Goal: Use online tool/utility: Utilize a website feature to perform a specific function

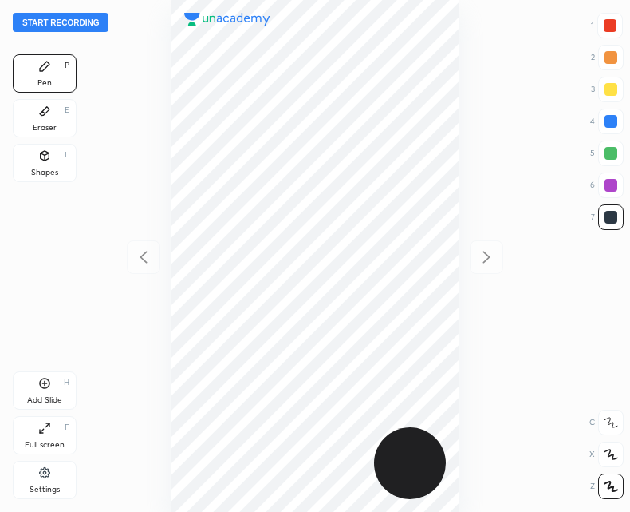
scroll to position [512, 375]
click at [43, 390] on div "Add Slide H" at bounding box center [45, 390] width 64 height 38
click at [148, 250] on icon at bounding box center [143, 256] width 19 height 19
click at [496, 259] on icon at bounding box center [486, 256] width 19 height 19
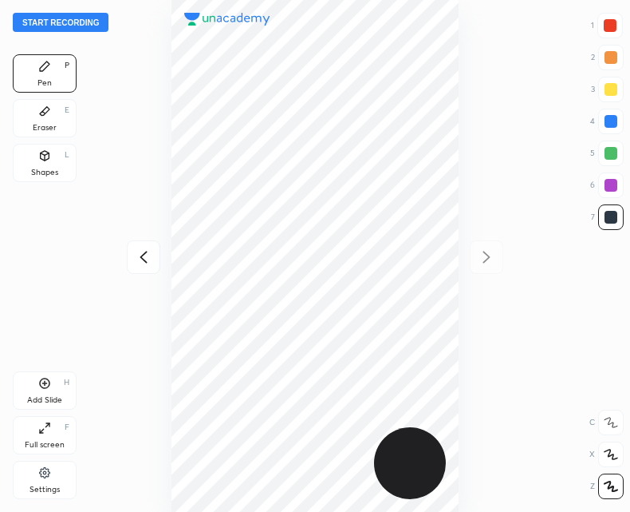
click at [158, 260] on div at bounding box center [144, 257] width 34 height 34
click at [487, 247] on icon at bounding box center [486, 256] width 19 height 19
click at [140, 247] on div at bounding box center [144, 257] width 34 height 34
click at [488, 263] on icon at bounding box center [486, 256] width 19 height 19
click at [121, 255] on div "Start recording 1 2 3 4 5 6 7 R O A L C X Z Erase all C X Z Pen P Eraser E Shap…" at bounding box center [315, 256] width 630 height 512
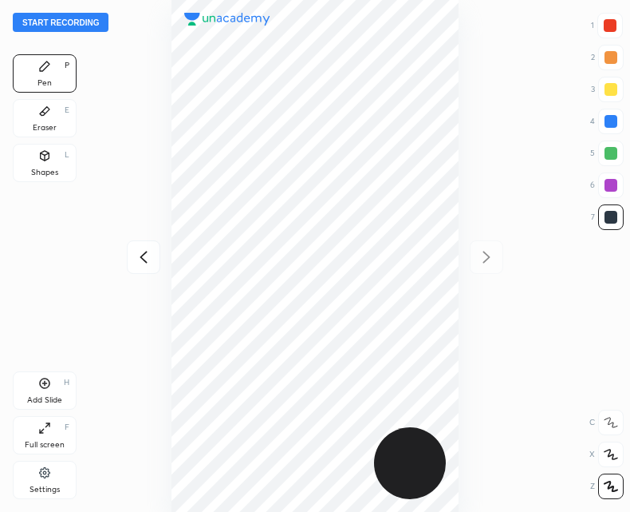
click at [138, 266] on icon at bounding box center [143, 256] width 19 height 19
click at [491, 259] on icon at bounding box center [486, 256] width 19 height 19
click at [143, 250] on icon at bounding box center [143, 256] width 19 height 19
click at [477, 261] on icon at bounding box center [486, 256] width 19 height 19
click at [614, 26] on div at bounding box center [610, 25] width 13 height 13
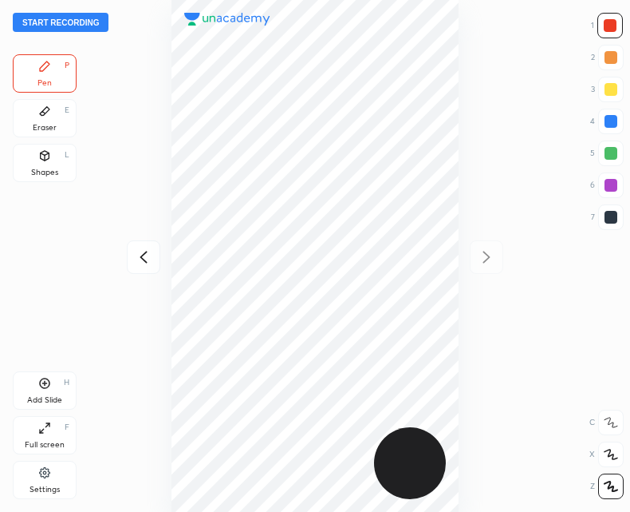
click at [619, 213] on div at bounding box center [612, 217] width 26 height 26
click at [45, 393] on div "Add Slide H" at bounding box center [45, 390] width 64 height 38
click at [141, 261] on icon at bounding box center [143, 256] width 19 height 19
click at [488, 254] on icon at bounding box center [487, 257] width 7 height 12
click at [139, 263] on icon at bounding box center [143, 256] width 19 height 19
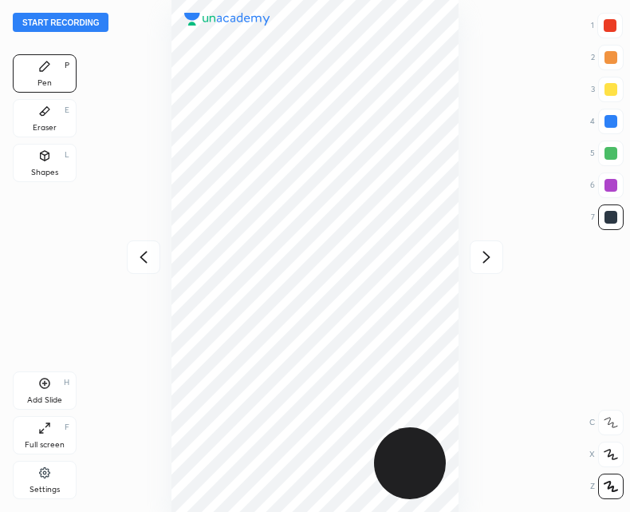
click at [479, 251] on icon at bounding box center [486, 256] width 19 height 19
click at [151, 255] on icon at bounding box center [143, 256] width 19 height 19
click at [481, 254] on icon at bounding box center [486, 256] width 19 height 19
click at [148, 263] on icon at bounding box center [143, 256] width 19 height 19
click at [483, 262] on icon at bounding box center [486, 256] width 19 height 19
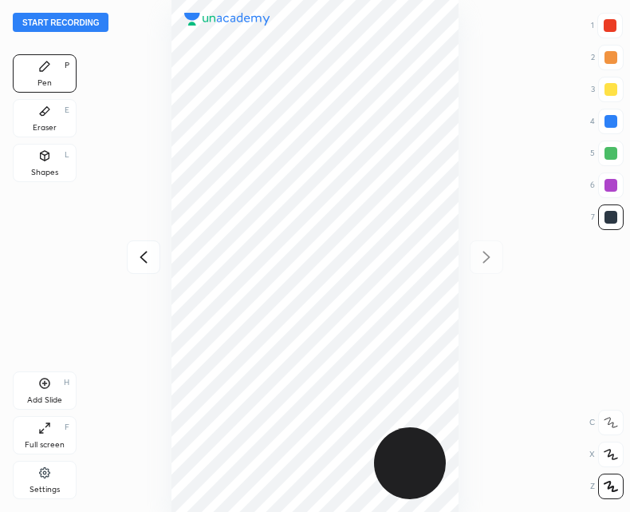
click at [131, 242] on div at bounding box center [144, 257] width 34 height 34
click at [67, 18] on button "Start recording" at bounding box center [61, 22] width 96 height 19
